Goal: Information Seeking & Learning: Learn about a topic

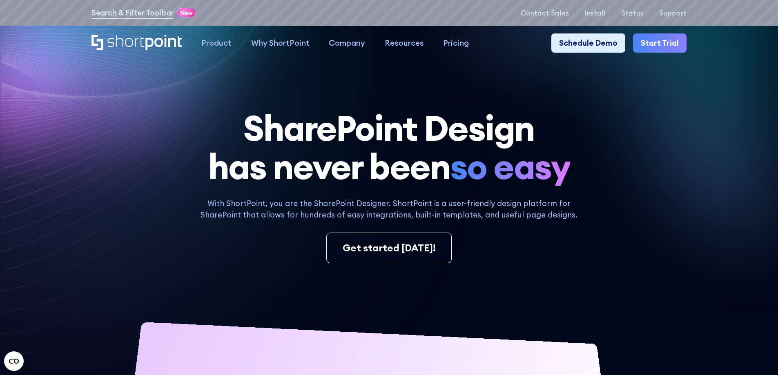
click at [617, 119] on h1 "SharePoint Design has never been so easy" at bounding box center [389, 147] width 595 height 77
click at [619, 204] on div "With ShortPoint, you are the SharePoint Designer. ShortPoint is a user-friendly…" at bounding box center [389, 231] width 595 height 66
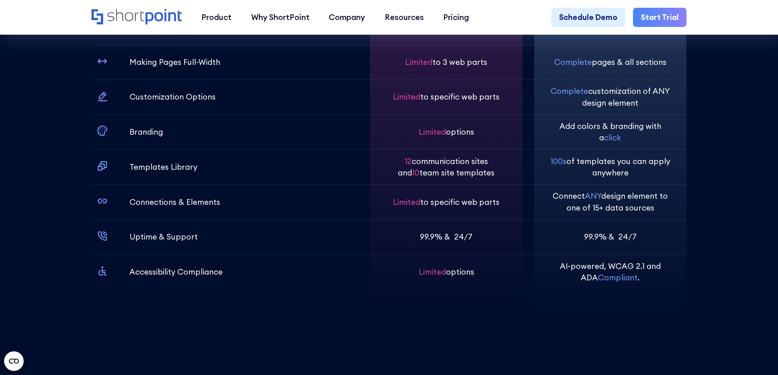
scroll to position [3064, 0]
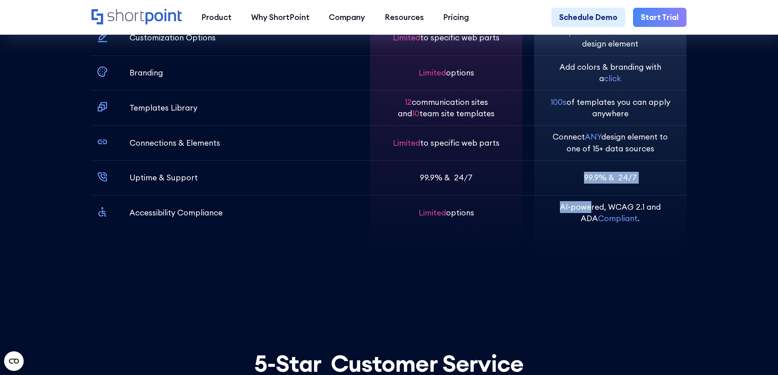
drag, startPoint x: 584, startPoint y: 235, endPoint x: 566, endPoint y: 175, distance: 62.3
click at [567, 185] on div "130+ endless possibilities Complete pages & all sections Complete customization…" at bounding box center [610, 63] width 152 height 381
click at [566, 154] on p "Connect ANY design element to one of 15+ data sources" at bounding box center [610, 142] width 121 height 23
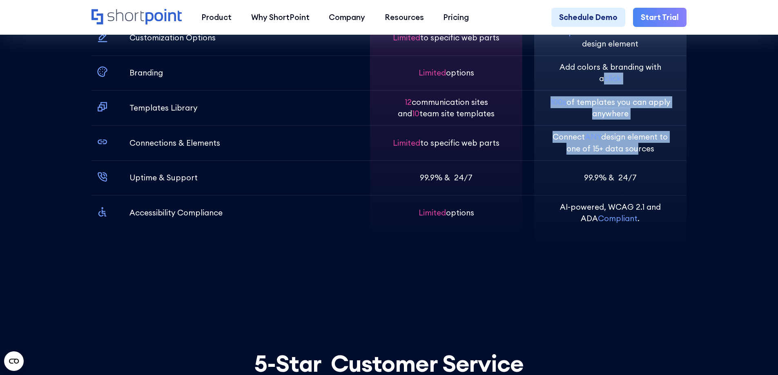
drag, startPoint x: 637, startPoint y: 174, endPoint x: 604, endPoint y: 112, distance: 70.9
click at [604, 112] on div "130+ endless possibilities Complete pages & all sections Complete customization…" at bounding box center [610, 63] width 152 height 381
click at [608, 120] on p "100s of templates you can apply anywhere" at bounding box center [610, 107] width 121 height 23
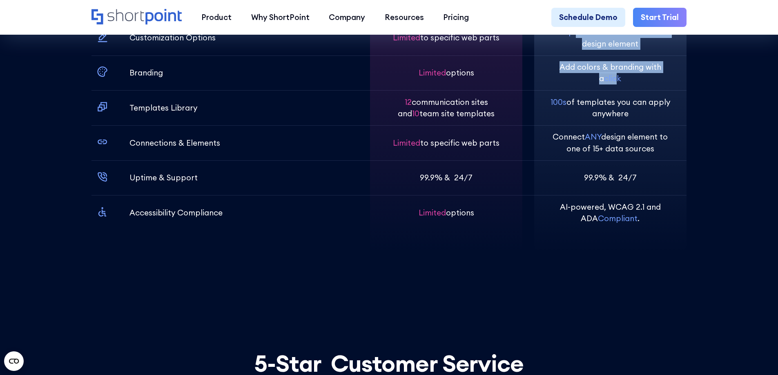
drag, startPoint x: 616, startPoint y: 102, endPoint x: 577, endPoint y: 59, distance: 58.2
click at [577, 59] on div "130+ endless possibilities Complete pages & all sections Complete customization…" at bounding box center [610, 63] width 152 height 381
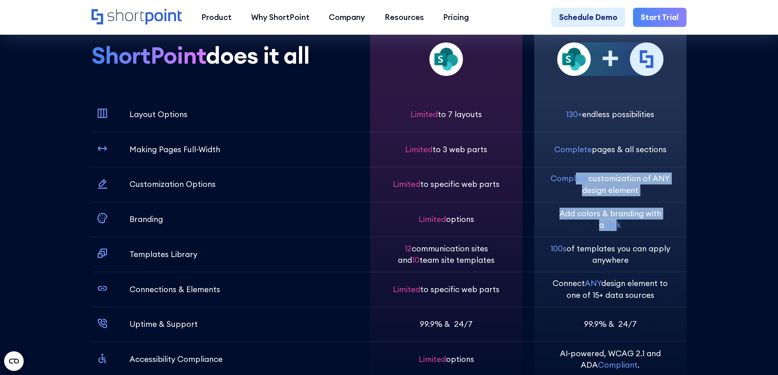
scroll to position [2860, 0]
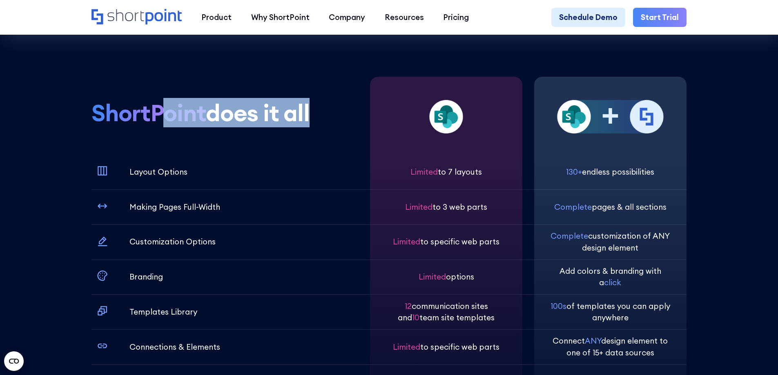
drag, startPoint x: 303, startPoint y: 132, endPoint x: 156, endPoint y: 121, distance: 148.0
click at [156, 121] on div "ShortPoint does it all Layout Options Making Pages Full-Width Customization Opt…" at bounding box center [225, 267] width 267 height 381
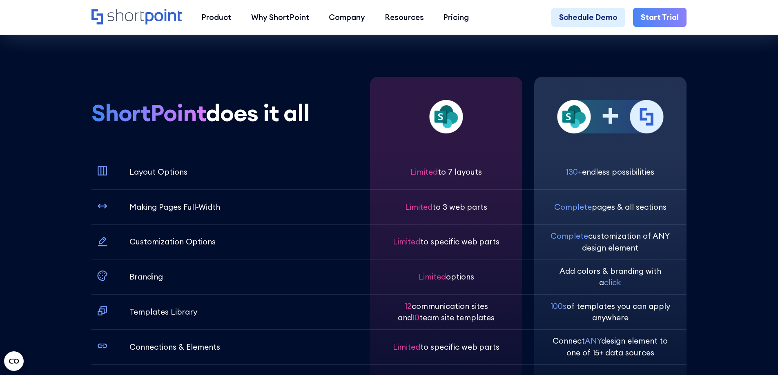
click at [166, 126] on span "ShortPoint" at bounding box center [149, 113] width 115 height 26
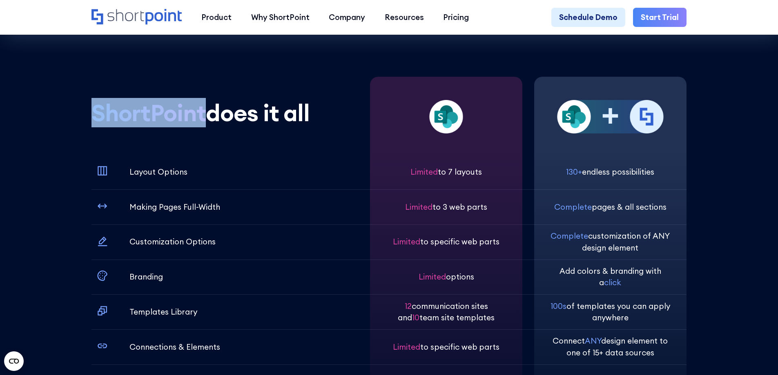
click at [166, 126] on span "ShortPoint" at bounding box center [149, 113] width 115 height 26
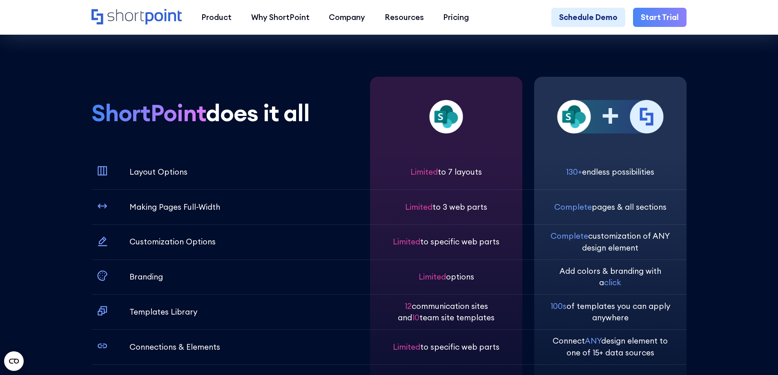
drag, startPoint x: 574, startPoint y: 189, endPoint x: 609, endPoint y: 189, distance: 35.5
click at [608, 170] on div at bounding box center [611, 134] width 106 height 69
click at [613, 170] on div at bounding box center [611, 134] width 106 height 69
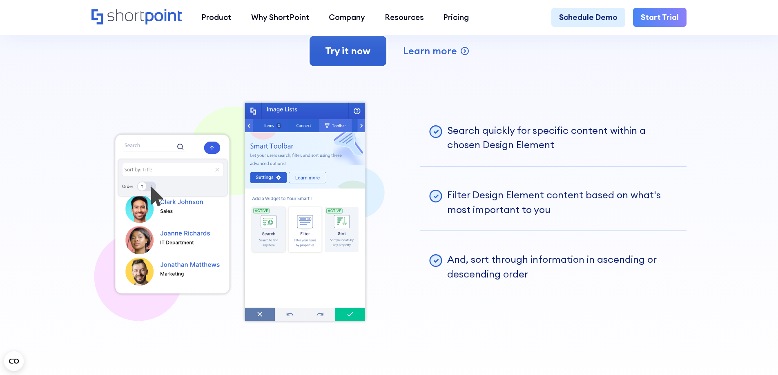
scroll to position [2124, 0]
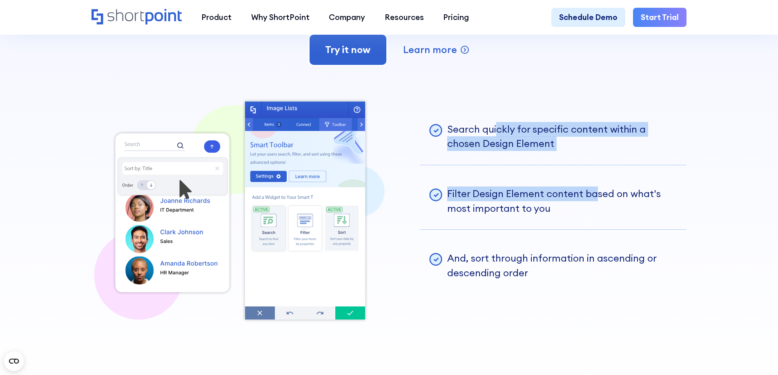
drag, startPoint x: 560, startPoint y: 201, endPoint x: 496, endPoint y: 143, distance: 86.2
click at [496, 143] on ul "Search quickly for specific content within a chosen Design Element Filter Desig…" at bounding box center [553, 201] width 266 height 208
click at [496, 143] on p "Search quickly for specific content within a chosen Design Element" at bounding box center [563, 136] width 232 height 29
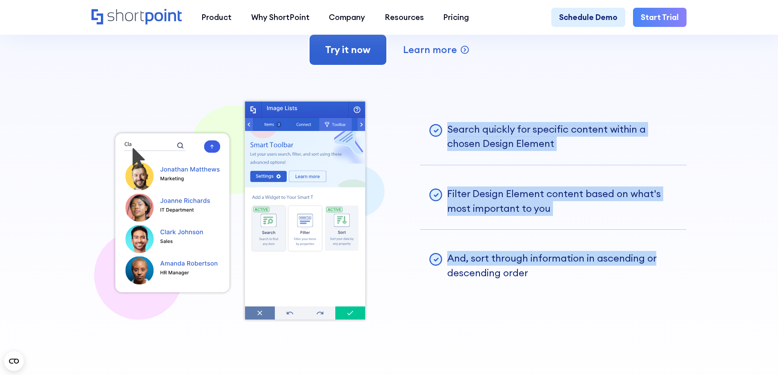
drag, startPoint x: 449, startPoint y: 147, endPoint x: 660, endPoint y: 274, distance: 246.7
click at [660, 274] on ul "Search quickly for specific content within a chosen Design Element Filter Desig…" at bounding box center [553, 201] width 266 height 208
click at [660, 275] on p "And, sort through information in ascending or descending order" at bounding box center [563, 265] width 232 height 29
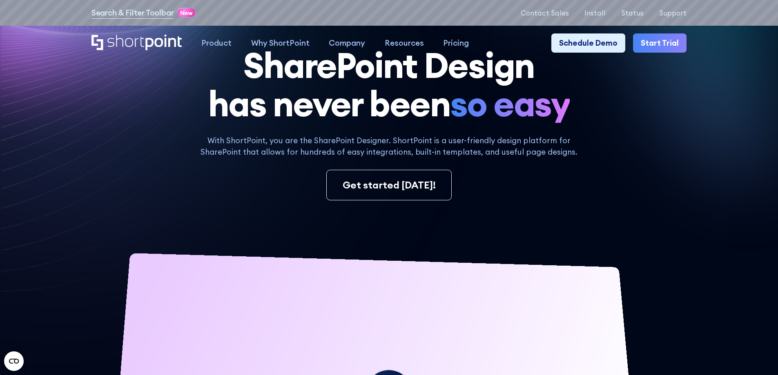
scroll to position [0, 0]
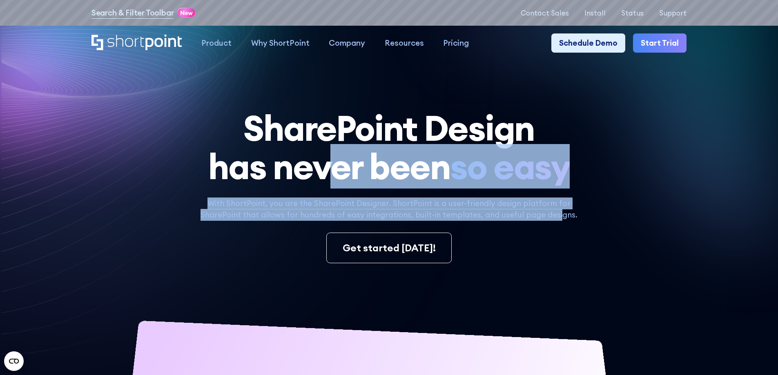
drag, startPoint x: 529, startPoint y: 212, endPoint x: 307, endPoint y: 155, distance: 229.2
click at [310, 156] on div "SharePoint Design has never been so easy With ShortPoint, you are the SharePoin…" at bounding box center [389, 363] width 595 height 509
click at [310, 155] on h1 "SharePoint Design has never been so easy" at bounding box center [389, 147] width 595 height 77
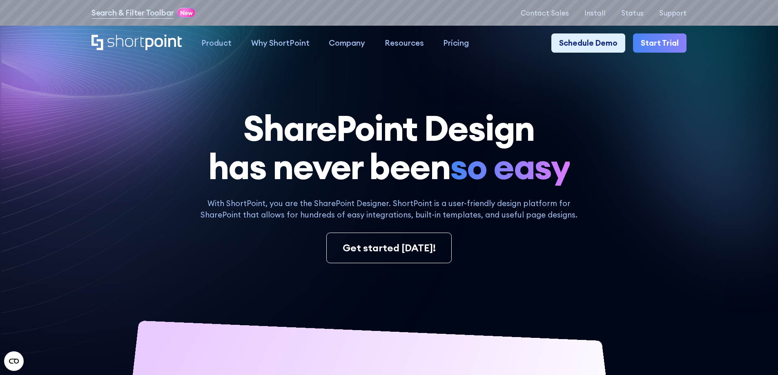
click at [264, 128] on h1 "SharePoint Design has never been so easy" at bounding box center [389, 147] width 595 height 77
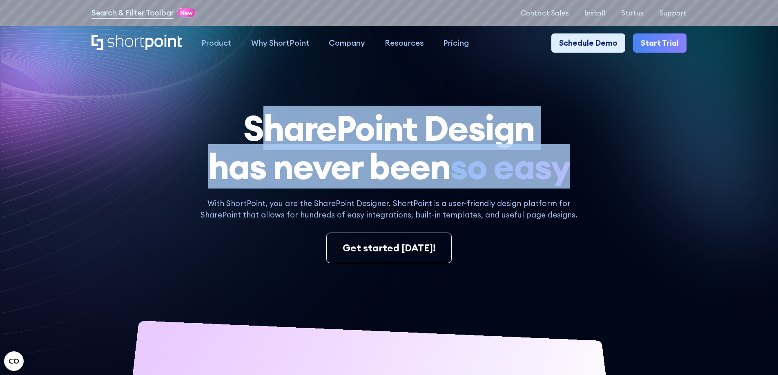
drag, startPoint x: 266, startPoint y: 110, endPoint x: 603, endPoint y: 178, distance: 344.1
click at [603, 178] on h1 "SharePoint Design has never been so easy" at bounding box center [389, 147] width 595 height 77
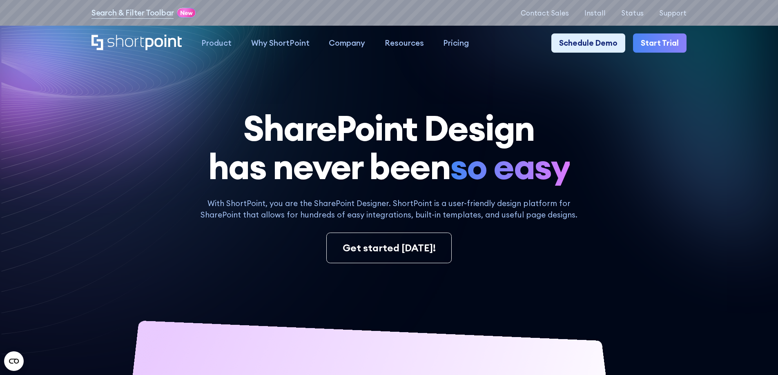
click at [603, 178] on h1 "SharePoint Design has never been so easy" at bounding box center [389, 147] width 595 height 77
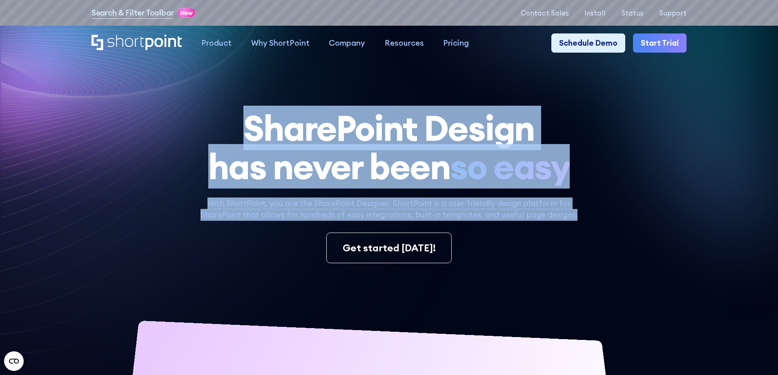
drag, startPoint x: 579, startPoint y: 219, endPoint x: 210, endPoint y: 132, distance: 379.2
click at [210, 132] on div "SharePoint Design has never been so easy With ShortPoint, you are the SharePoin…" at bounding box center [389, 363] width 595 height 509
click at [210, 132] on h1 "SharePoint Design has never been so easy" at bounding box center [389, 147] width 595 height 77
drag, startPoint x: 270, startPoint y: 135, endPoint x: 615, endPoint y: 217, distance: 354.5
click at [615, 217] on div "SharePoint Design has never been so easy With ShortPoint, you are the SharePoin…" at bounding box center [389, 363] width 595 height 509
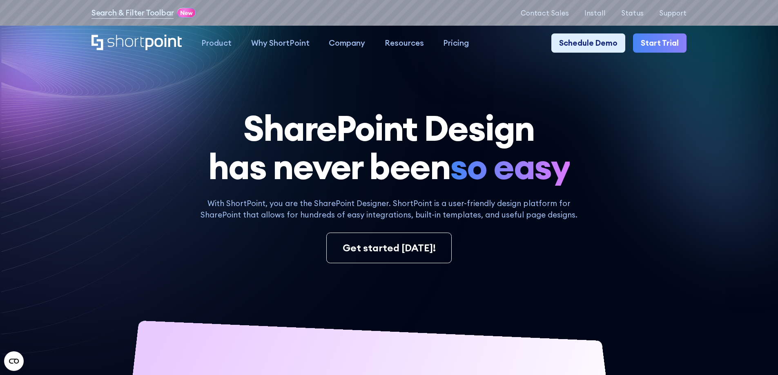
click at [567, 226] on div "With ShortPoint, you are the SharePoint Designer. ShortPoint is a user-friendly…" at bounding box center [389, 231] width 595 height 66
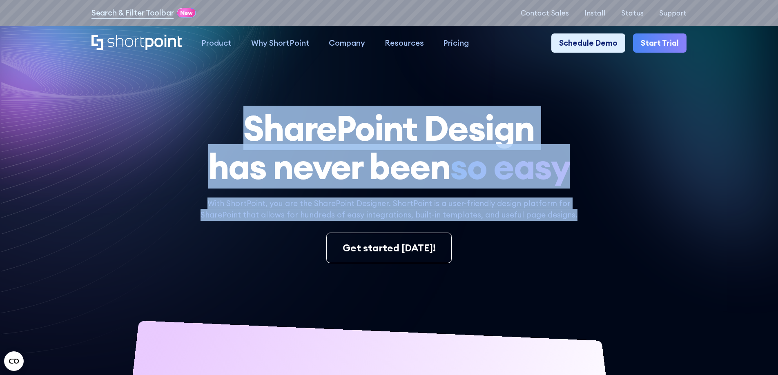
drag, startPoint x: 574, startPoint y: 216, endPoint x: 183, endPoint y: 107, distance: 405.5
click at [183, 107] on section "SharePoint Design has never been so easy With ShortPoint, you are the SharePoin…" at bounding box center [389, 340] width 778 height 680
click at [252, 123] on h1 "SharePoint Design has never been so easy" at bounding box center [389, 147] width 595 height 77
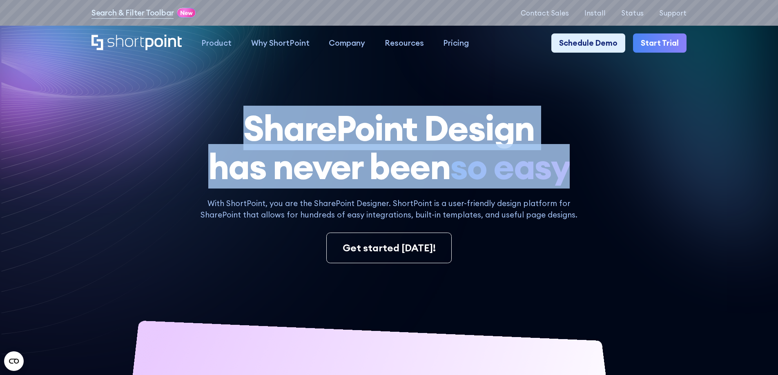
drag, startPoint x: 243, startPoint y: 127, endPoint x: 581, endPoint y: 165, distance: 340.3
click at [581, 165] on h1 "SharePoint Design has never been so easy" at bounding box center [389, 147] width 595 height 77
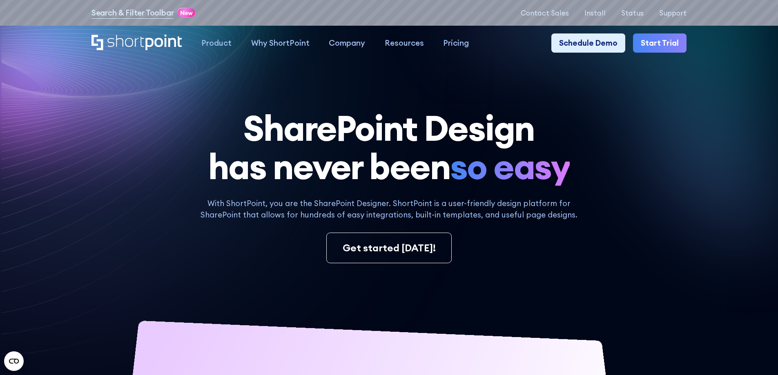
click at [581, 165] on h1 "SharePoint Design has never been so easy" at bounding box center [389, 147] width 595 height 77
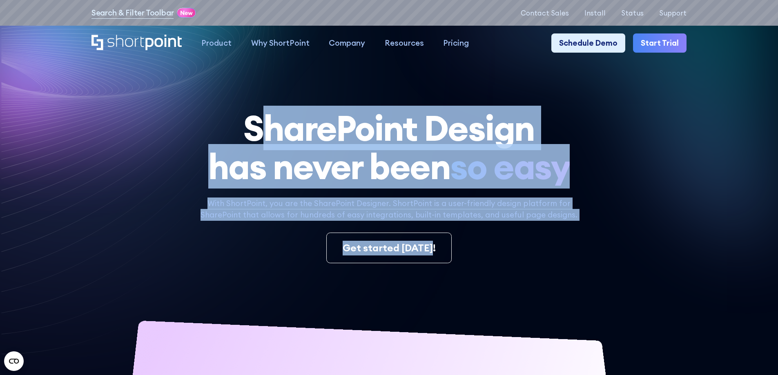
drag, startPoint x: 573, startPoint y: 224, endPoint x: 257, endPoint y: 118, distance: 334.0
click at [257, 118] on div "SharePoint Design has never been so easy With ShortPoint, you are the SharePoin…" at bounding box center [389, 363] width 595 height 509
click at [257, 118] on h1 "SharePoint Design has never been so easy" at bounding box center [389, 147] width 595 height 77
drag, startPoint x: 239, startPoint y: 120, endPoint x: 667, endPoint y: 259, distance: 450.4
click at [667, 259] on div "SharePoint Design has never been so easy With ShortPoint, you are the SharePoin…" at bounding box center [389, 363] width 595 height 509
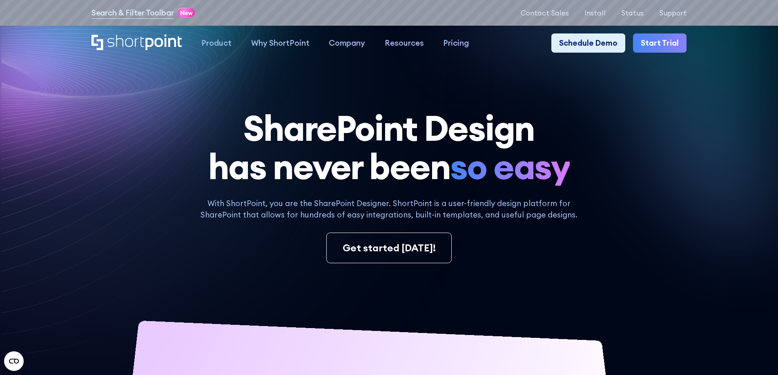
click at [667, 259] on div "Get started [DATE]!" at bounding box center [389, 248] width 595 height 31
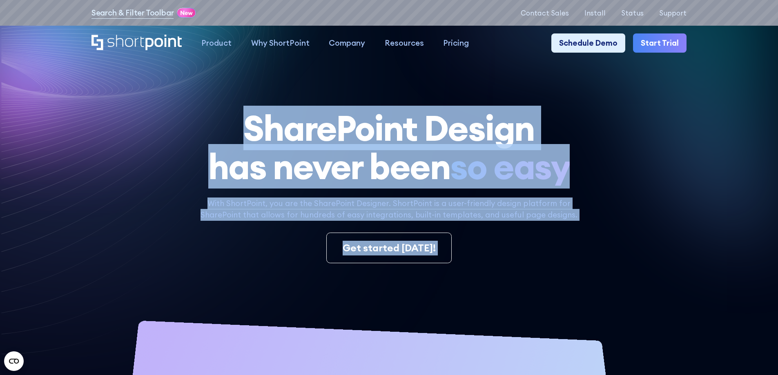
drag, startPoint x: 607, startPoint y: 267, endPoint x: 224, endPoint y: 112, distance: 412.9
click at [224, 112] on div "SharePoint Design has never been so easy With ShortPoint, you are the SharePoin…" at bounding box center [389, 363] width 595 height 509
click at [228, 156] on h1 "SharePoint Design has never been so easy" at bounding box center [389, 147] width 595 height 77
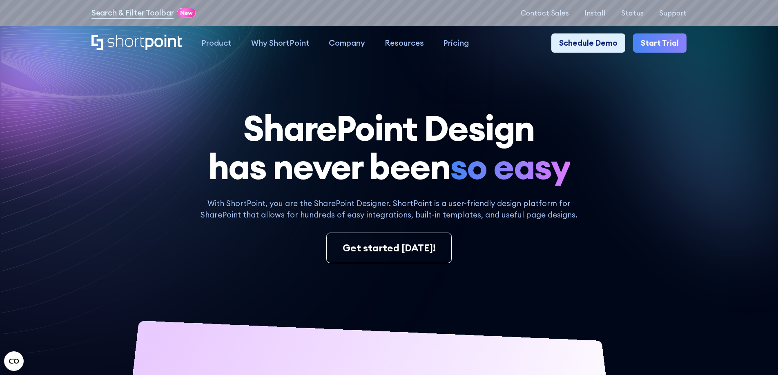
click at [148, 113] on h1 "SharePoint Design has never been so easy" at bounding box center [389, 147] width 595 height 77
